Goal: Task Accomplishment & Management: Use online tool/utility

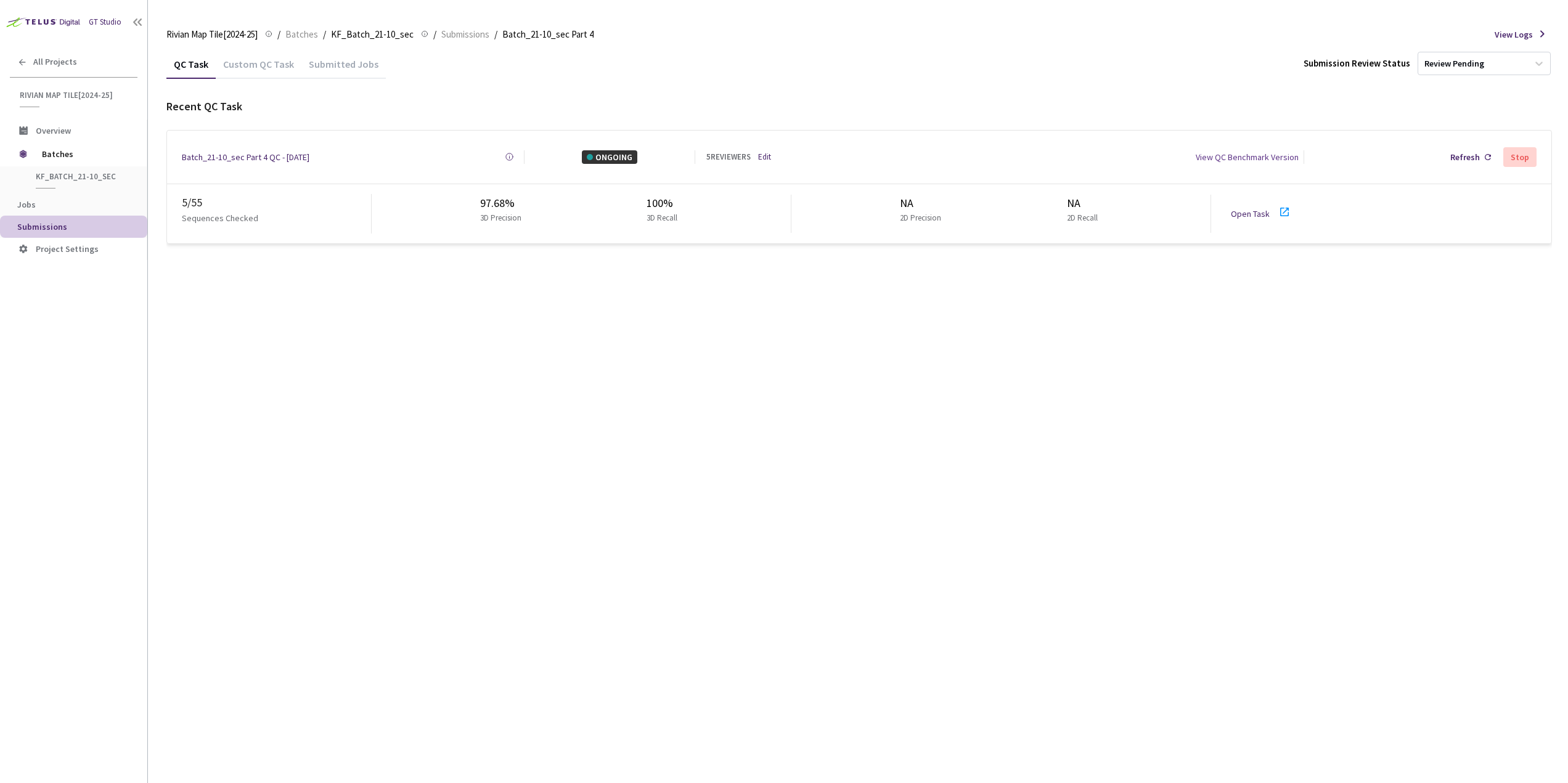
click at [1287, 206] on icon at bounding box center [1284, 212] width 15 height 14
click at [213, 153] on div "Batch_21-10_sec Part 4 QC - [DATE]" at bounding box center [246, 157] width 128 height 14
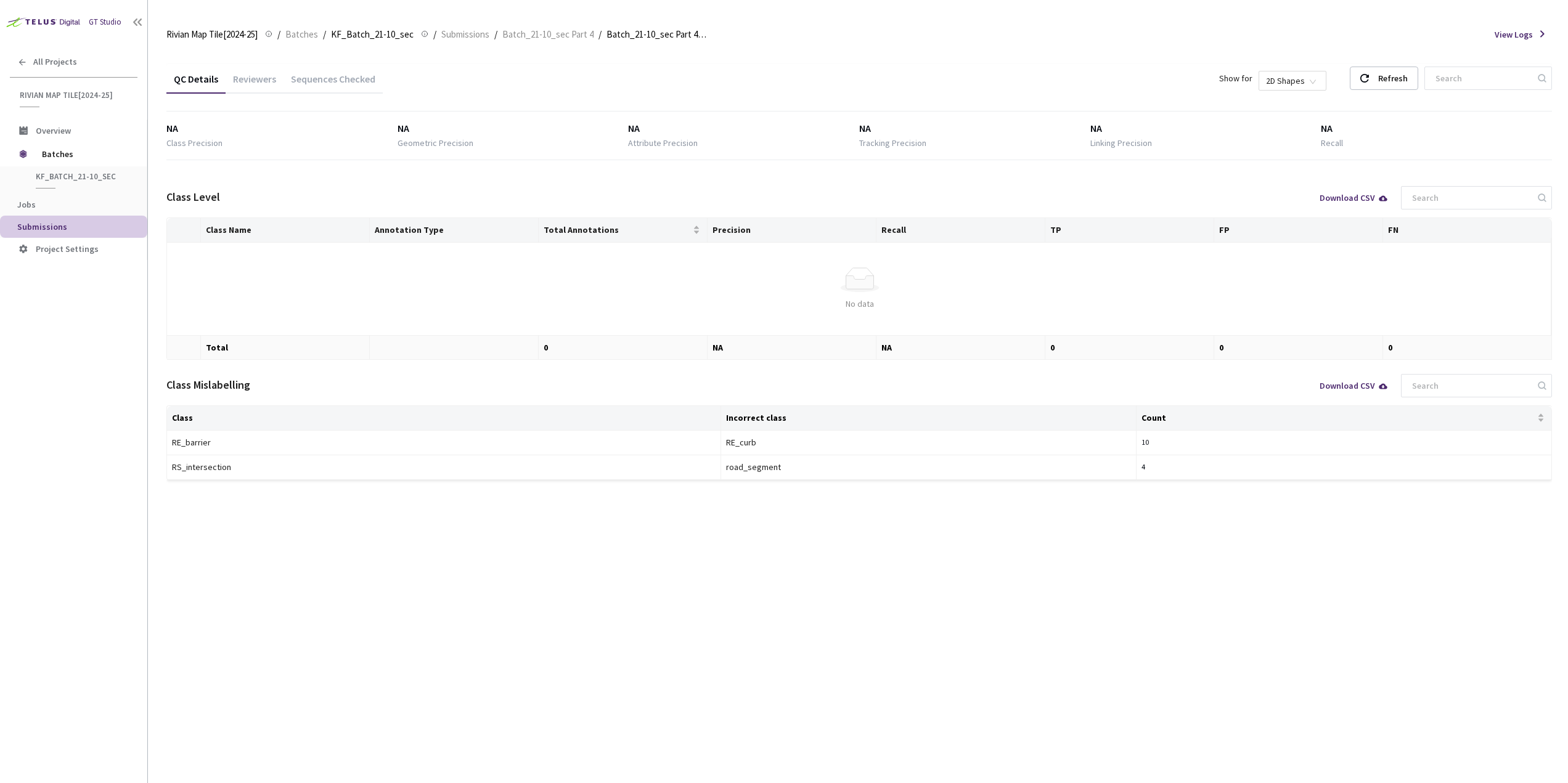
click at [354, 84] on div "Sequences Checked" at bounding box center [333, 83] width 99 height 21
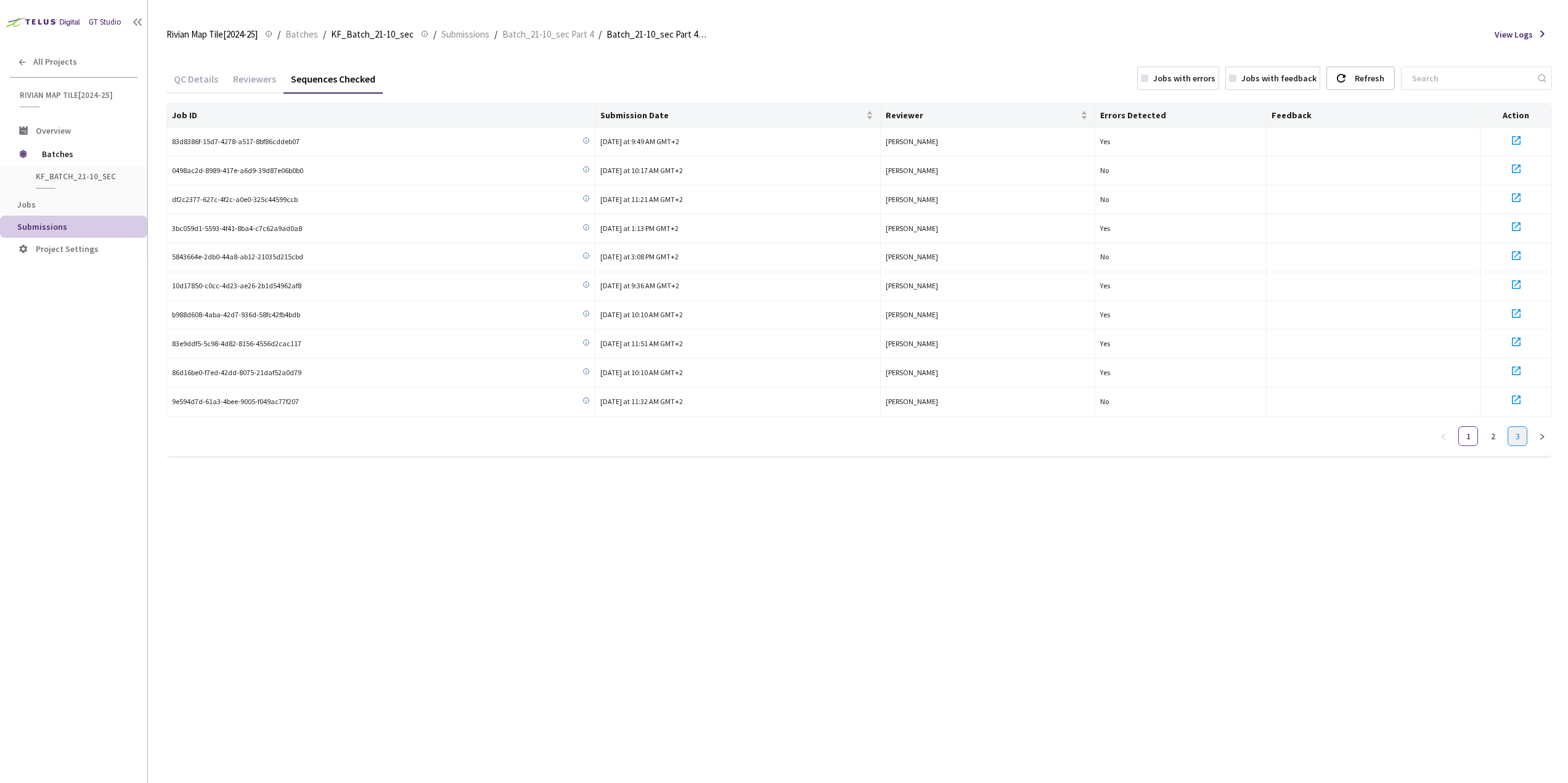
click at [1515, 441] on link "3" at bounding box center [1518, 437] width 19 height 19
click at [1475, 352] on link "1" at bounding box center [1468, 350] width 19 height 19
click at [1485, 353] on div at bounding box center [1516, 344] width 61 height 19
drag, startPoint x: 302, startPoint y: 254, endPoint x: 171, endPoint y: 259, distance: 131.1
click at [172, 259] on div "5843664e-2db0-44a8-ab12-21035d215cbd" at bounding box center [381, 258] width 418 height 12
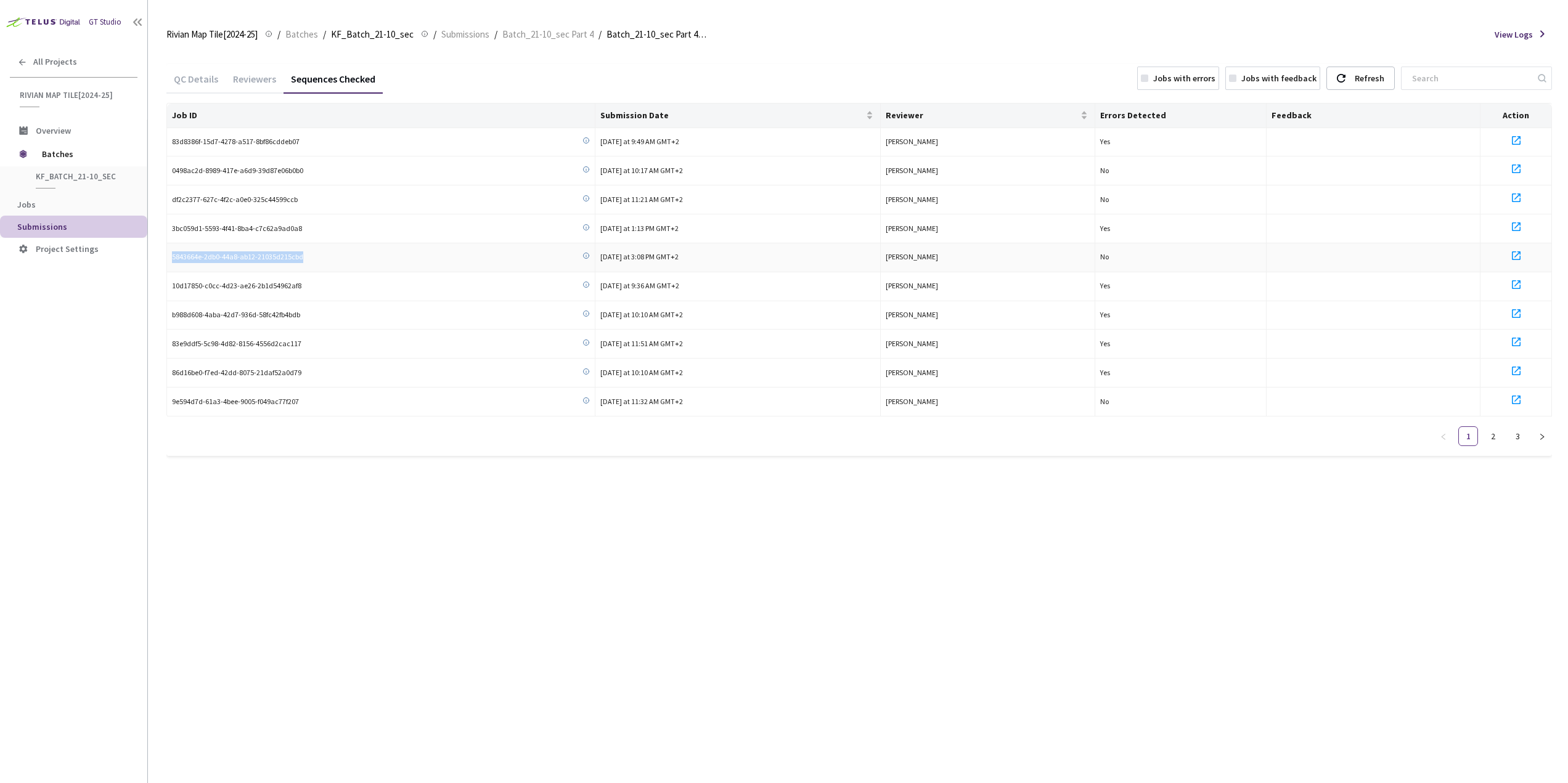
copy span "5843664e-2db0-44a8-ab12-21035d215cbd"
click at [1495, 443] on link "2" at bounding box center [1493, 437] width 19 height 19
click at [1515, 443] on link "3" at bounding box center [1518, 437] width 19 height 19
